Goal: Task Accomplishment & Management: Use online tool/utility

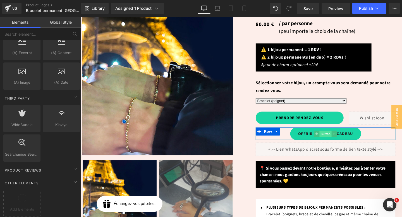
click at [340, 136] on span "Button" at bounding box center [337, 139] width 13 height 7
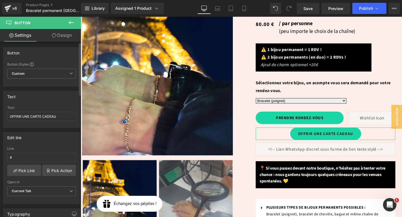
scroll to position [10, 0]
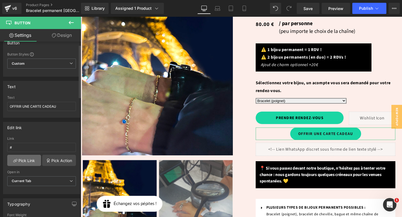
click at [30, 160] on link "Pick Link" at bounding box center [24, 160] width 34 height 11
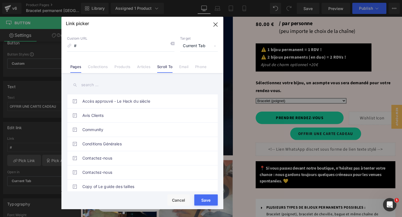
click at [164, 69] on link "Scroll To" at bounding box center [164, 68] width 15 height 8
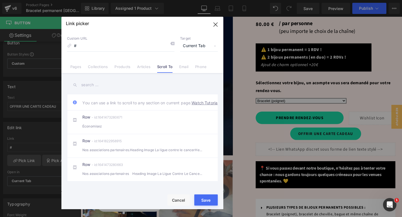
click at [141, 89] on input "text" at bounding box center [142, 85] width 151 height 13
click at [191, 106] on link "Watch Tutorial" at bounding box center [204, 103] width 27 height 6
click at [216, 25] on icon "button" at bounding box center [215, 24] width 9 height 9
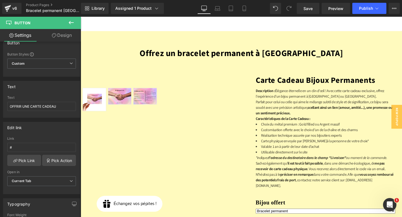
scroll to position [1426, 0]
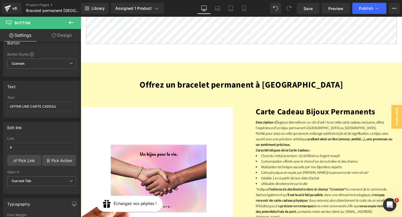
click at [263, 65] on div "Offrez un bracelet permanent à [GEOGRAPHIC_DATA] Économisez 8000 % (P) Image ‹ …" at bounding box center [250, 192] width 338 height 255
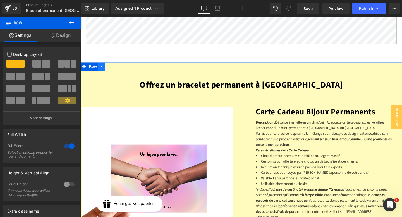
click at [103, 67] on icon at bounding box center [103, 69] width 4 height 4
click at [95, 65] on span "Row" at bounding box center [93, 69] width 11 height 8
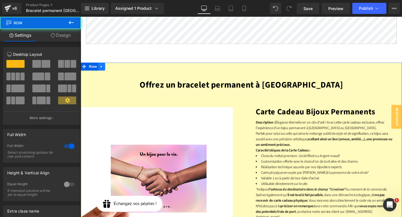
click at [102, 67] on icon at bounding box center [103, 69] width 4 height 4
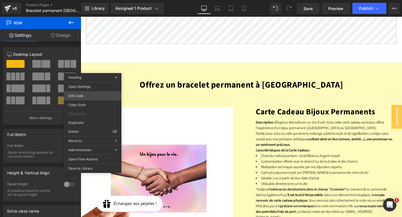
click at [88, 0] on div "Row You are previewing how the will restyle your page. You can not edit Element…" at bounding box center [201, 0] width 402 height 0
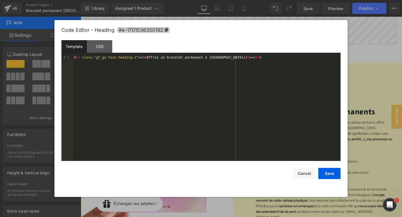
click at [144, 28] on span "#e-1701536350192" at bounding box center [143, 30] width 52 height 6
click at [306, 173] on button "Cancel" at bounding box center [304, 173] width 22 height 11
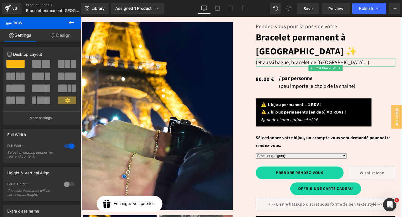
scroll to position [65, 0]
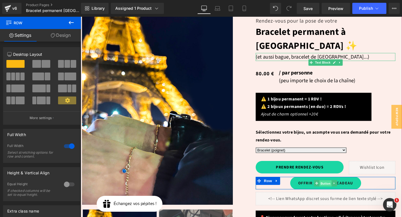
click at [333, 189] on span "Button" at bounding box center [337, 192] width 13 height 7
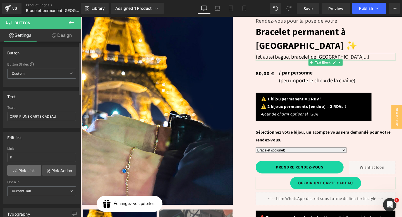
click at [29, 171] on link "Pick Link" at bounding box center [24, 170] width 34 height 11
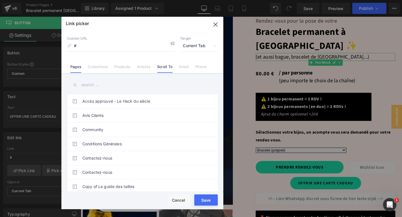
click at [166, 70] on link "Scroll To" at bounding box center [164, 68] width 15 height 8
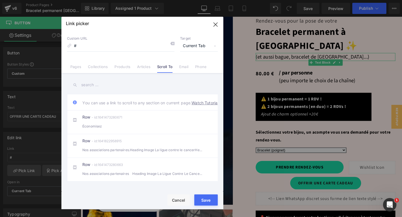
click at [131, 88] on input "text" at bounding box center [142, 85] width 151 height 13
paste input "#e-1701536350192"
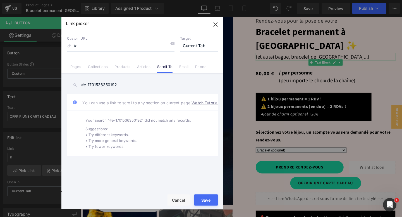
type input "#e-1701536350192"
click at [124, 102] on span "You can use a link to scroll to any section on current page. Watch Tutorial" at bounding box center [150, 102] width 136 height 7
click at [127, 85] on input "#e-1701536350192" at bounding box center [142, 85] width 151 height 13
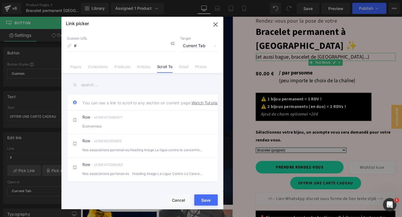
paste input "#e-1701536350192"
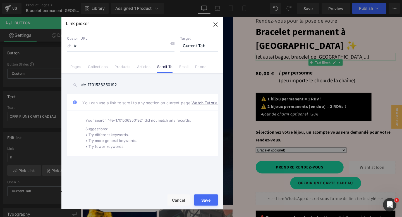
drag, startPoint x: 87, startPoint y: 84, endPoint x: 54, endPoint y: 84, distance: 33.5
click at [54, 84] on div "Link picker Back to Library Insert Custom URL # Target Current Tab Current Tab …" at bounding box center [201, 108] width 402 height 217
type input "1701536350192"
click at [99, 84] on input "1701536350192" at bounding box center [142, 85] width 151 height 13
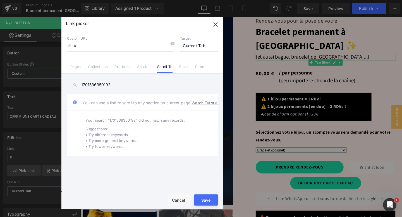
click at [99, 84] on input "1701536350192" at bounding box center [142, 85] width 151 height 13
click at [135, 85] on input "1701536350192" at bounding box center [142, 85] width 151 height 13
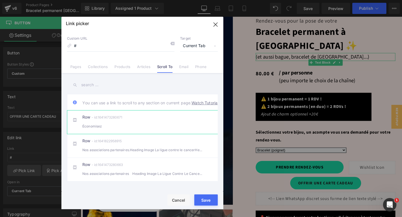
click at [129, 120] on li "Row - id:1641473280671 Économisez" at bounding box center [143, 122] width 153 height 24
click at [94, 46] on input "#r-1641473280671" at bounding box center [120, 46] width 107 height 11
paste input "e-1701536350192"
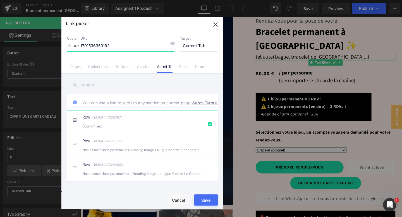
type input "#e-1701536350192"
click at [206, 200] on button "Save" at bounding box center [205, 199] width 23 height 11
type input "#e-1701536350192"
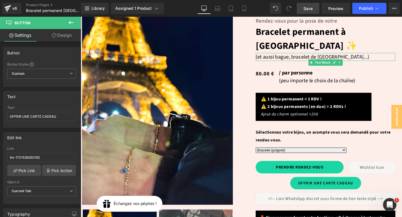
click at [308, 8] on span "Save" at bounding box center [307, 9] width 9 height 6
click at [334, 8] on span "Preview" at bounding box center [335, 9] width 15 height 6
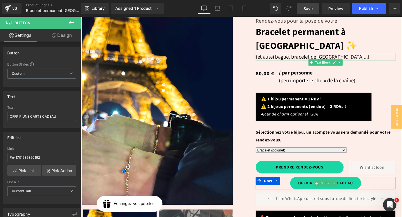
click at [298, 185] on div "OFFRIR UNE CARTE CADEAU" at bounding box center [337, 191] width 147 height 13
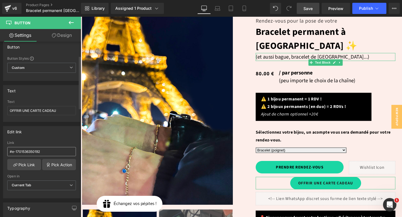
scroll to position [0, 0]
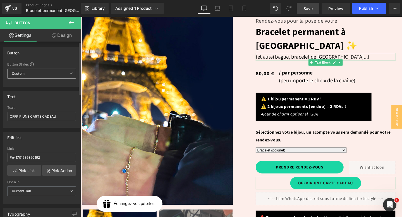
click at [44, 75] on span "Custom Setup Global Style" at bounding box center [41, 74] width 69 height 10
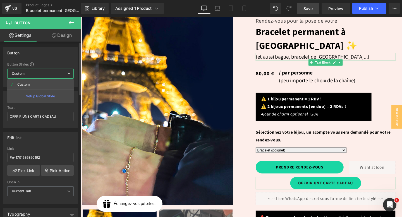
click at [57, 58] on div "Button" at bounding box center [40, 52] width 74 height 11
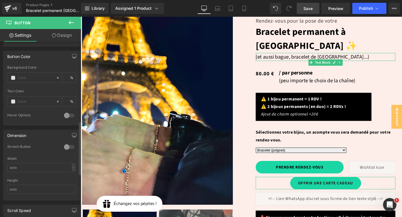
scroll to position [260, 0]
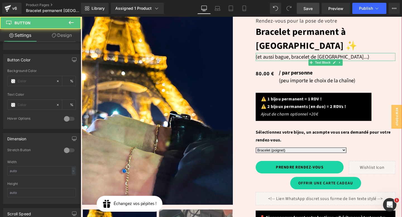
click at [282, 185] on div "OFFRIR UNE CARTE CADEAU" at bounding box center [337, 191] width 147 height 13
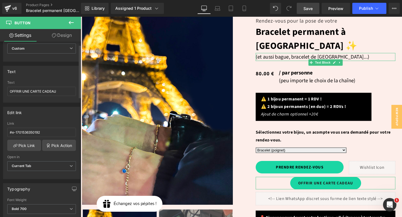
scroll to position [0, 0]
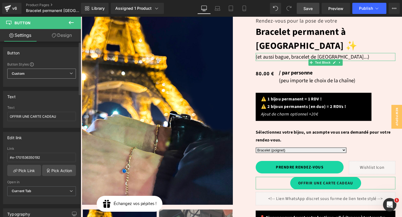
click at [57, 71] on span "Custom Setup Global Style" at bounding box center [41, 74] width 69 height 10
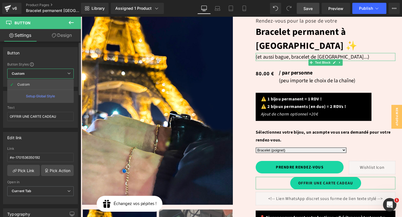
click at [45, 97] on div "Setup Global Style" at bounding box center [40, 96] width 66 height 13
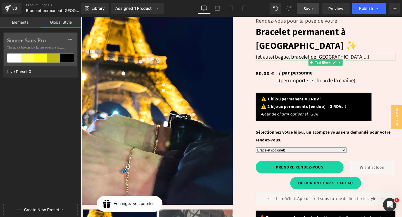
click at [37, 208] on button "Create New Preset" at bounding box center [41, 210] width 35 height 12
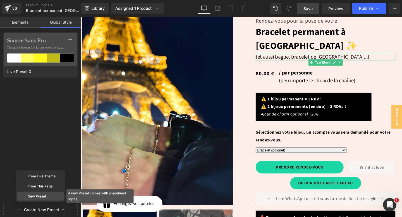
click at [39, 197] on div "New Preset" at bounding box center [40, 196] width 46 height 9
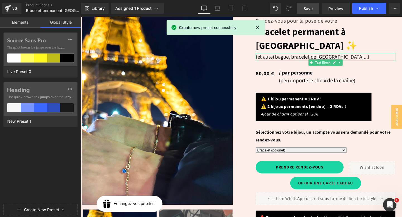
click at [27, 23] on link "Elements" at bounding box center [20, 22] width 40 height 11
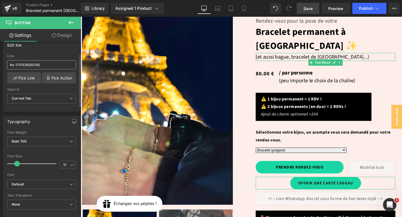
scroll to position [117, 0]
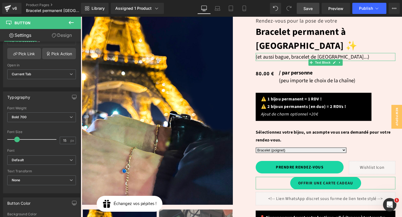
click at [66, 40] on link "Design" at bounding box center [62, 35] width 40 height 13
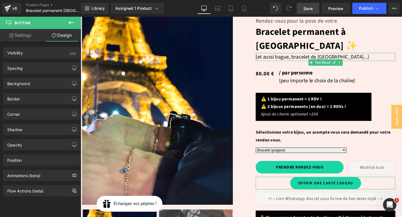
type input "#19d6a4"
type input "100"
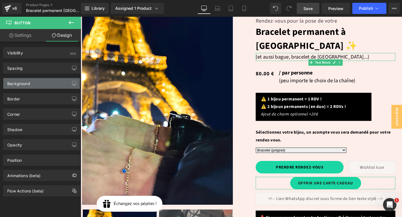
click at [33, 84] on div "Background" at bounding box center [41, 83] width 76 height 11
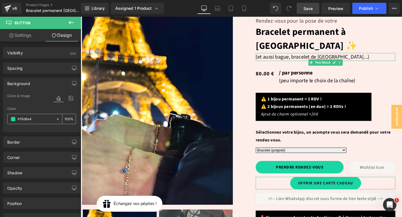
click at [11, 120] on span at bounding box center [13, 119] width 4 height 4
click at [14, 119] on span at bounding box center [13, 119] width 4 height 4
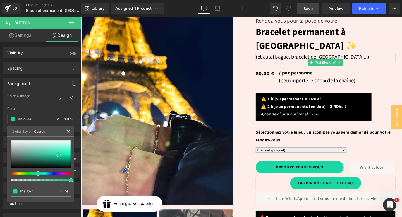
type input "#e8fcf6"
click at [59, 141] on div at bounding box center [41, 154] width 60 height 28
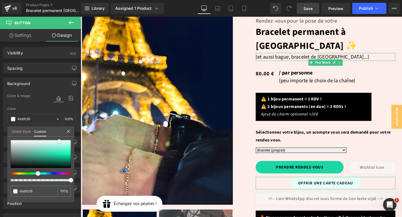
type input "#e4fbf4"
type input "#defbf2"
type input "#dffbf2"
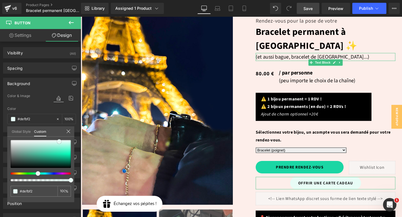
type input "#dffbf2"
type input "#dafaf0"
type input "#d5faee"
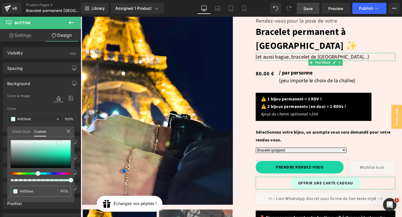
type input "#d0faed"
type input "#ccf9eb"
type input "#c4f7e7"
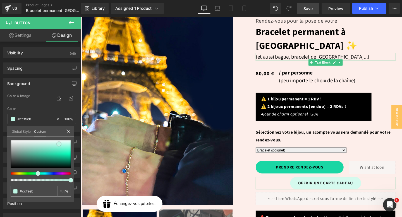
type input "#c4f7e7"
type input "#bff7e5"
type input "#b6f6e1"
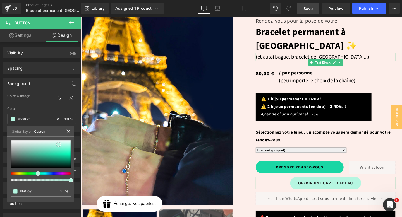
type input "#bbf6e2"
type input "#bff7e4"
type input "#c3f8e6"
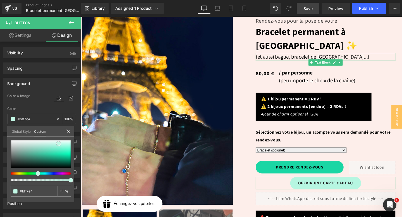
type input "#c3f8e6"
type input "#c8f8e8"
type input "#cdf8ea"
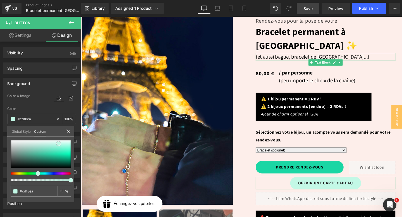
type input "#ccf9ea"
type input "#d1f9ec"
click at [59, 143] on span at bounding box center [58, 143] width 4 height 4
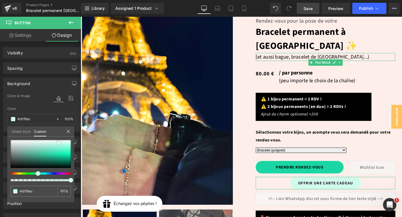
type input "#ddede8"
type input "#e1e4e3"
type input "#e0e0e0"
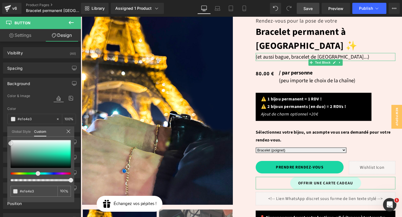
type input "#e0e0e0"
type input "#e5e5e5"
type input "#eaeaea"
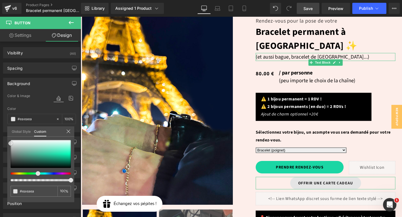
type input "#f2f2f2"
type input "#ededed"
type input "#bfbfbf"
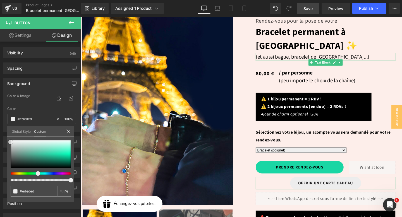
type input "#bfbfbf"
type input "#969696"
type input "#707070"
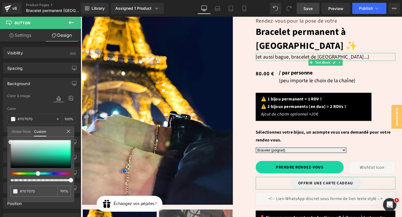
type input "#636363"
type input "#5e5e5e"
type input "#4f4f4f"
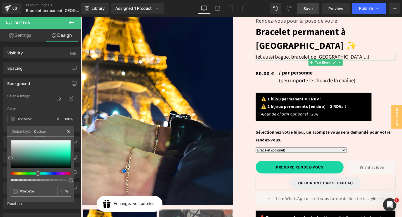
type input "#4f4f4f"
type input "#3d3d3d"
type input "#353535"
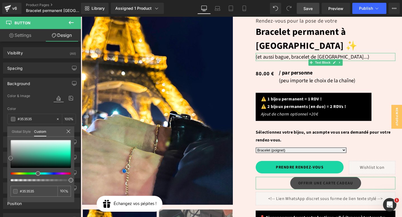
type input "#333333"
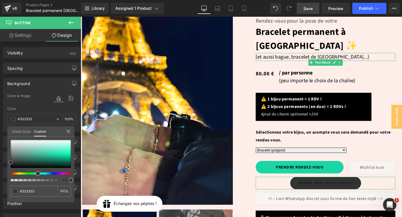
type input "#353535"
type input "#383838"
type input "#3d3d3d"
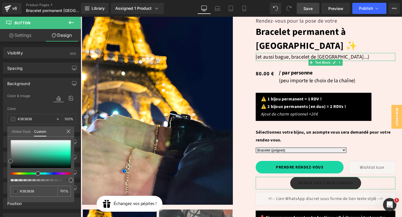
type input "#3d3d3d"
type input "#424242"
type input "#494949"
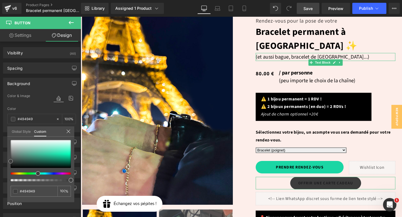
type input "#555c5a"
type input "#576460"
type input "#5a6c67"
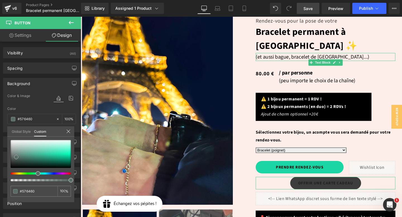
type input "#5a6c67"
type input "#5a716a"
type input "#5c756d"
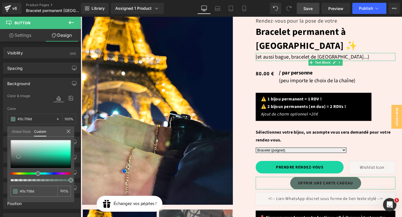
type input "#5c7a70"
type input "#5e7d72"
type input "#5d7e72"
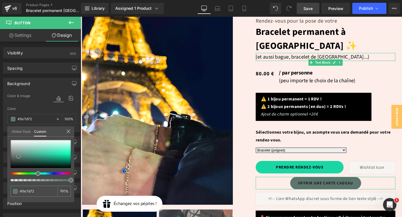
type input "#5d7e72"
type input "#5f8174"
type input "#628879"
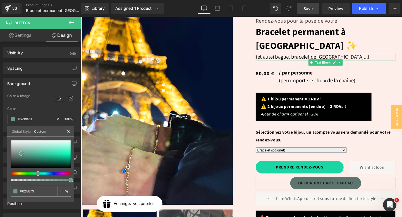
type input "#6e9a88"
type input "#7fa897"
type input "#90b5a6"
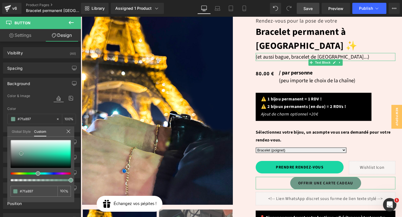
type input "#90b5a6"
type input "#96b9ac"
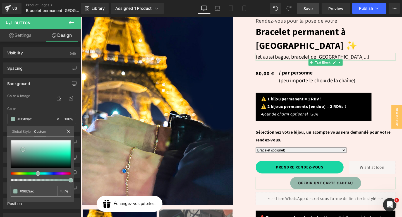
type input "#9abbaf"
type input "#9dbdb1"
type input "#a6c3b8"
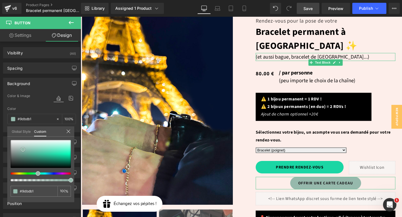
type input "#a6c3b8"
type input "#aac5ba"
type input "#adc7bc"
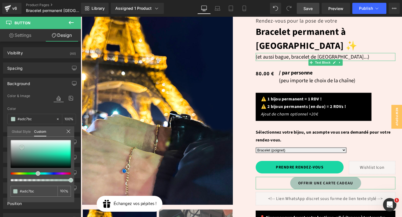
type input "#b0c9be"
type input "#adc6bb"
type input "#afc4bb"
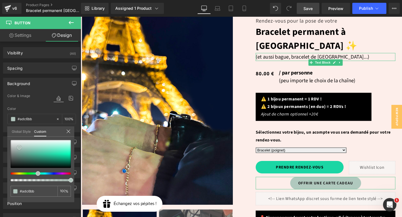
type input "#afc4bb"
type input "#b1c2bb"
type input "#b3c0bb"
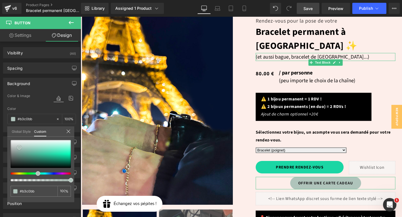
type input "#b4bfbb"
type input "#b6bebb"
type input "#b4bab7"
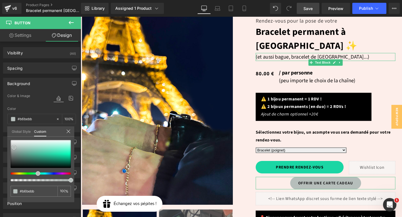
type input "#b4bab7"
type input "#b2b7b5"
type input "#b0b4b2"
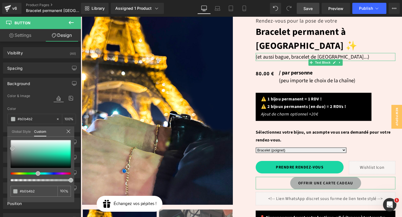
type input "#aeb1af"
type input "#a9acaa"
type input "#a6aaa7"
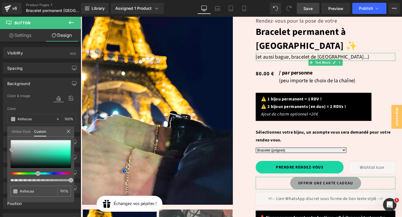
type input "#a6aaa7"
type input "#a3a7a4"
type input "#a1a5a2"
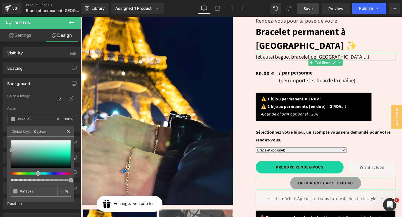
type input "#979a97"
type input "#929492"
type input "#979a97"
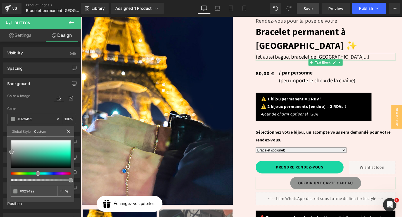
type input "#979a97"
type input "#a2a4a2"
type input "#adadad"
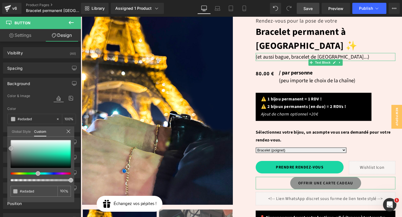
type input "#afafaf"
type input "#b2b2b2"
type input "#b5b5b5"
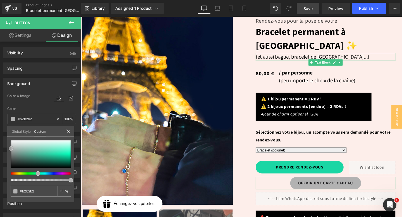
type input "#b5b5b5"
type input "#b7b7b7"
type input "#bababa"
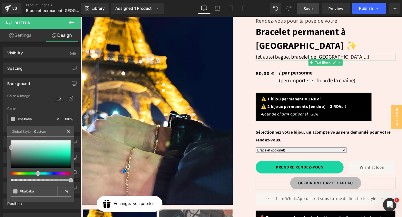
drag, startPoint x: 59, startPoint y: 143, endPoint x: 11, endPoint y: 148, distance: 47.9
click at [11, 148] on span at bounding box center [11, 147] width 4 height 4
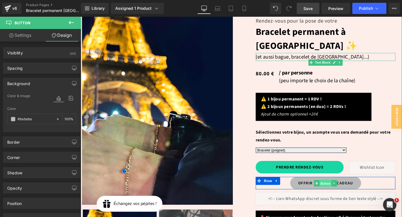
click at [338, 189] on span "Button" at bounding box center [337, 192] width 13 height 7
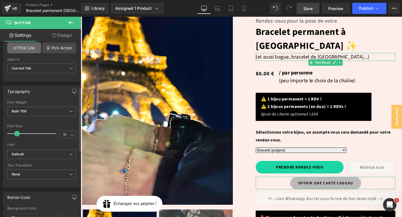
scroll to position [126, 0]
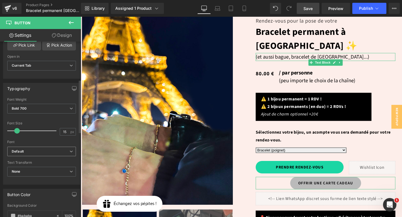
click at [34, 151] on b "Default" at bounding box center [41, 151] width 58 height 5
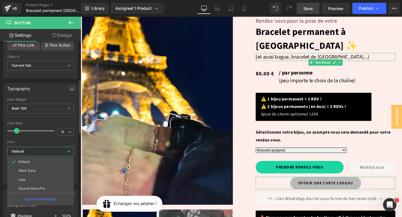
click at [34, 151] on b "Default" at bounding box center [40, 151] width 56 height 5
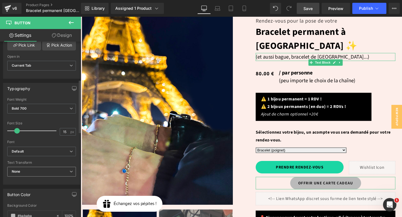
click at [33, 167] on span "None" at bounding box center [41, 172] width 69 height 10
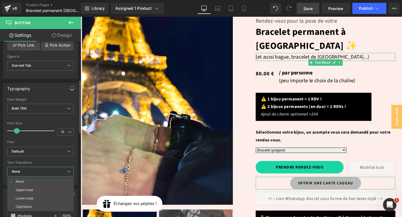
click at [33, 167] on span "None" at bounding box center [40, 172] width 66 height 10
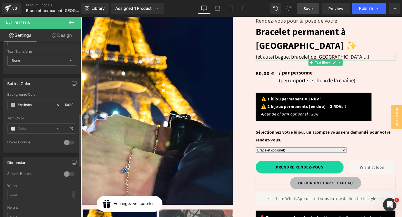
scroll to position [240, 0]
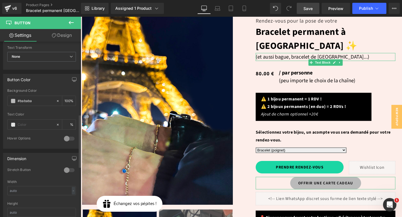
click at [68, 168] on div at bounding box center [68, 170] width 13 height 9
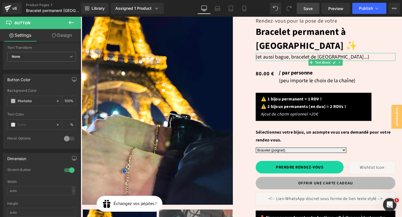
click at [312, 10] on span "Save" at bounding box center [307, 9] width 9 height 6
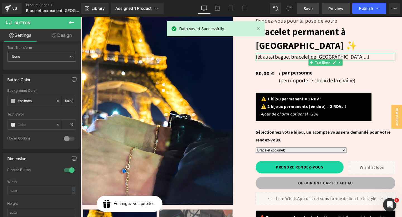
click at [335, 6] on span "Preview" at bounding box center [335, 9] width 15 height 6
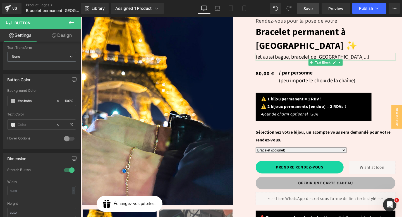
click at [304, 6] on span "Save" at bounding box center [307, 9] width 9 height 6
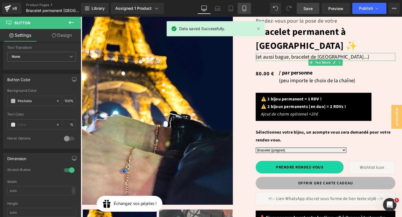
click at [240, 7] on link "Mobile" at bounding box center [243, 8] width 13 height 11
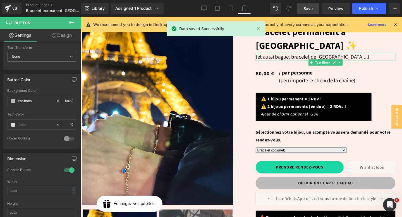
click at [244, 8] on icon at bounding box center [244, 9] width 6 height 6
type input "100"
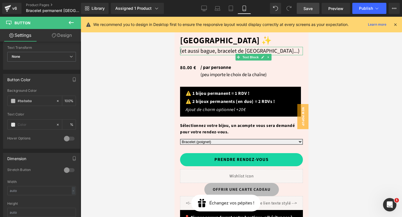
scroll to position [243, 0]
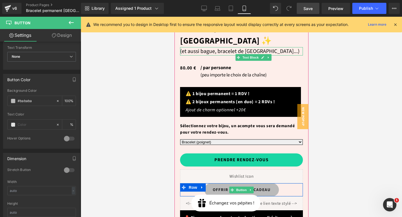
click at [282, 183] on div "OFFRIR UNE CARTE CADEAU" at bounding box center [241, 189] width 123 height 13
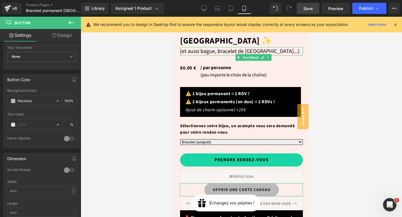
click at [67, 36] on link "Design" at bounding box center [62, 35] width 40 height 13
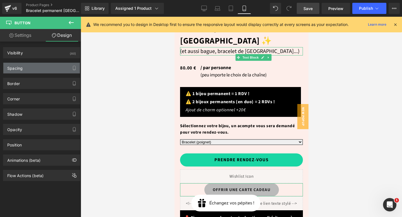
type input "0"
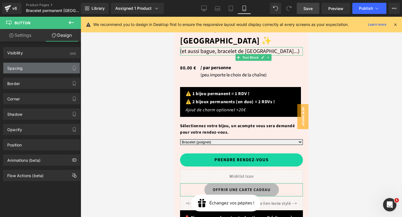
type input "30"
type input "0"
type input "30"
click at [43, 69] on div "Spacing" at bounding box center [41, 68] width 76 height 11
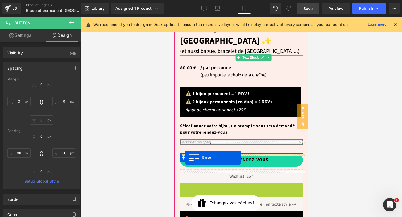
drag, startPoint x: 182, startPoint y: 174, endPoint x: 184, endPoint y: 156, distance: 17.7
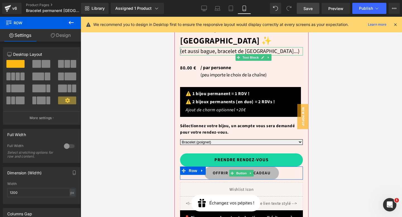
click at [203, 167] on div "OFFRIR UNE CARTE CADEAU" at bounding box center [241, 173] width 123 height 13
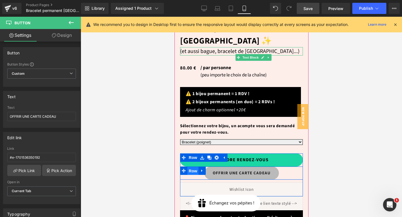
click at [192, 167] on span "Row" at bounding box center [192, 171] width 11 height 8
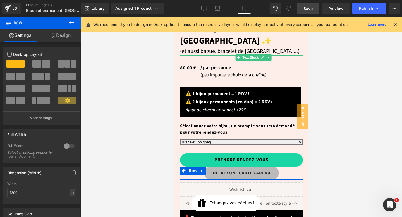
click at [63, 37] on link "Design" at bounding box center [60, 35] width 40 height 13
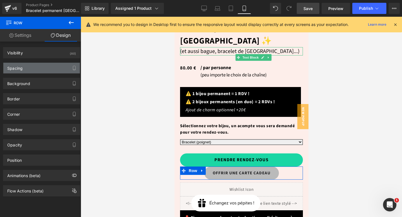
type input "0"
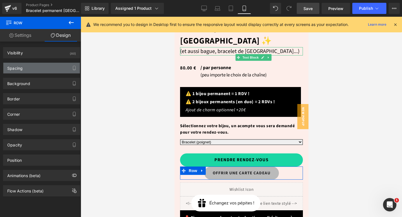
type input "0"
click at [37, 70] on div "Spacing" at bounding box center [41, 68] width 76 height 11
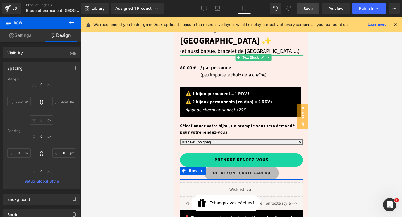
click at [43, 85] on input "0" at bounding box center [41, 84] width 23 height 9
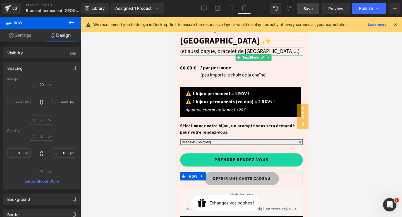
type input "20"
click at [43, 136] on input "0" at bounding box center [41, 136] width 23 height 9
click at [42, 121] on input "0" at bounding box center [41, 119] width 23 height 9
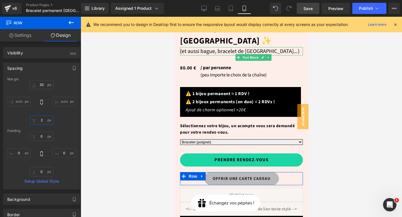
type input "20"
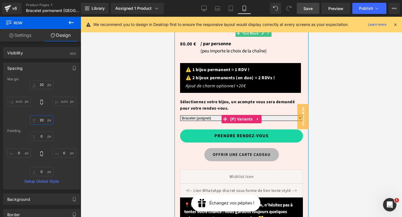
scroll to position [271, 0]
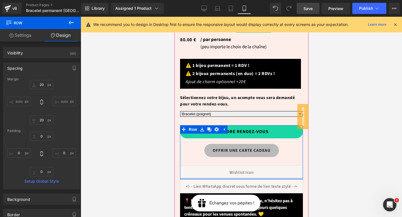
click at [223, 179] on div "Liquid" at bounding box center [241, 186] width 123 height 14
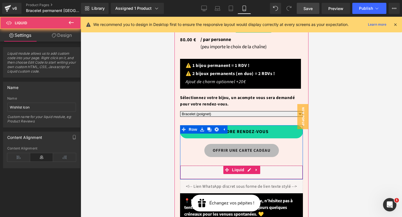
click at [217, 165] on div "Liquid" at bounding box center [241, 172] width 123 height 14
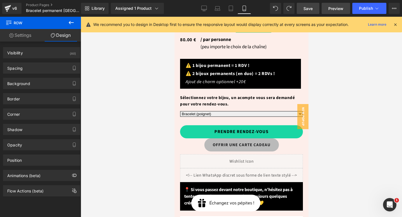
click at [336, 8] on span "Preview" at bounding box center [335, 9] width 15 height 6
click at [305, 8] on span "Save" at bounding box center [307, 9] width 9 height 6
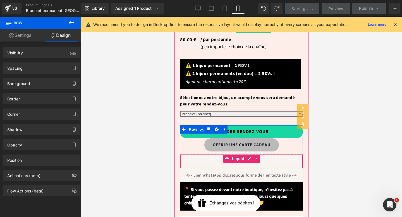
click at [281, 138] on div "OFFRIR UNE CARTE CADEAU" at bounding box center [241, 144] width 123 height 13
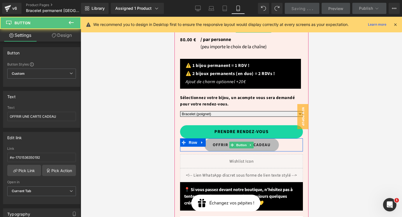
click at [263, 138] on link "OFFRIR UNE CARTE CADEAU" at bounding box center [241, 144] width 74 height 13
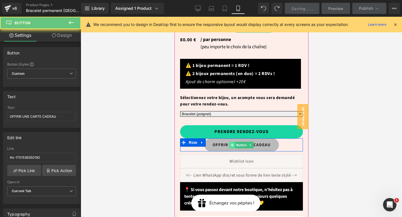
click at [232, 143] on icon at bounding box center [231, 144] width 3 height 3
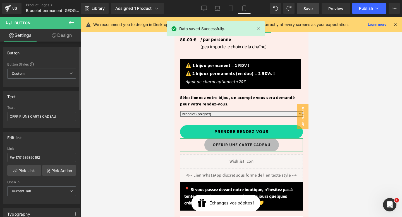
scroll to position [13, 0]
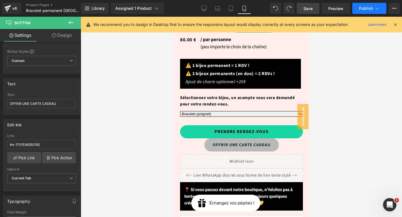
click at [380, 5] on button "Publish" at bounding box center [369, 8] width 34 height 11
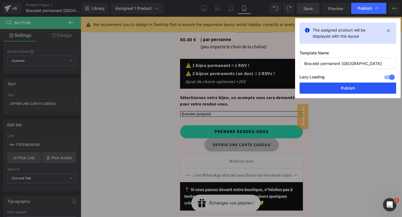
click at [354, 93] on button "Publish" at bounding box center [347, 88] width 97 height 11
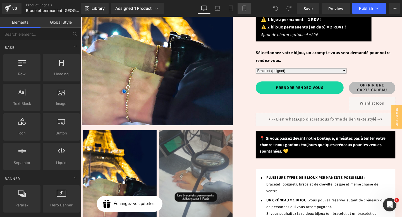
click at [241, 6] on link "Mobile" at bounding box center [243, 8] width 13 height 11
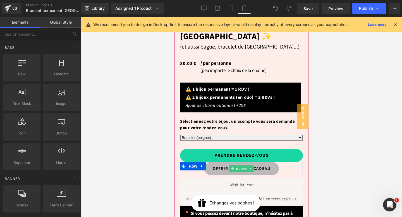
scroll to position [251, 0]
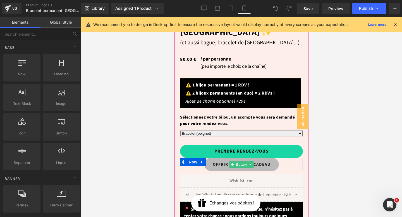
click at [264, 158] on link "OFFRIR UNE CARTE CADEAU" at bounding box center [241, 164] width 74 height 13
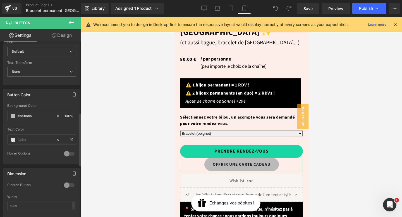
scroll to position [264, 0]
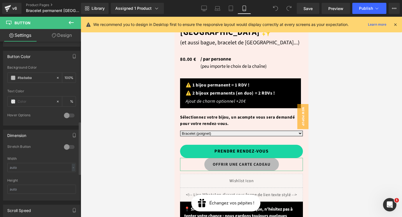
click at [64, 146] on div at bounding box center [68, 147] width 13 height 9
click at [57, 40] on link "Design" at bounding box center [62, 35] width 40 height 13
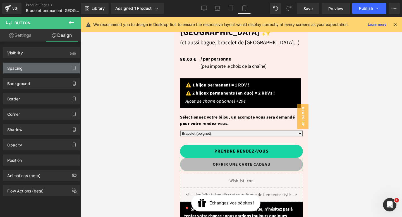
click at [37, 72] on div "Spacing" at bounding box center [41, 68] width 76 height 11
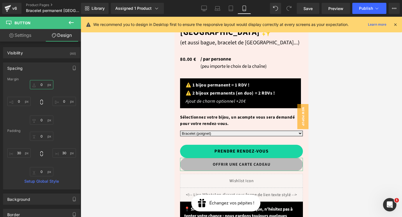
click at [42, 83] on input "text" at bounding box center [41, 84] width 23 height 9
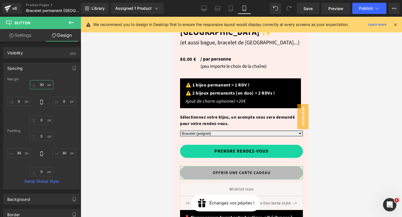
type input "3"
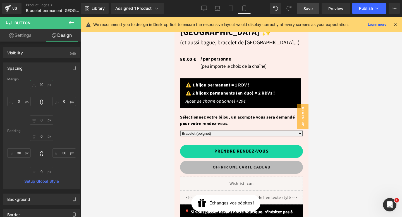
type input "10"
click at [312, 13] on link "Save" at bounding box center [308, 8] width 23 height 11
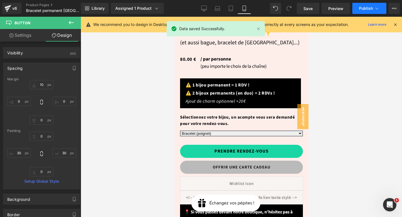
click at [380, 8] on button "Publish" at bounding box center [369, 8] width 34 height 11
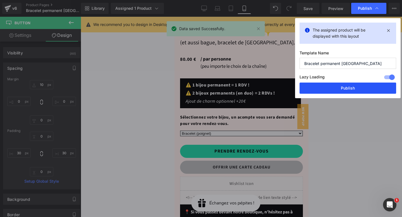
click at [358, 91] on button "Publish" at bounding box center [347, 88] width 97 height 11
